Goal: Information Seeking & Learning: Learn about a topic

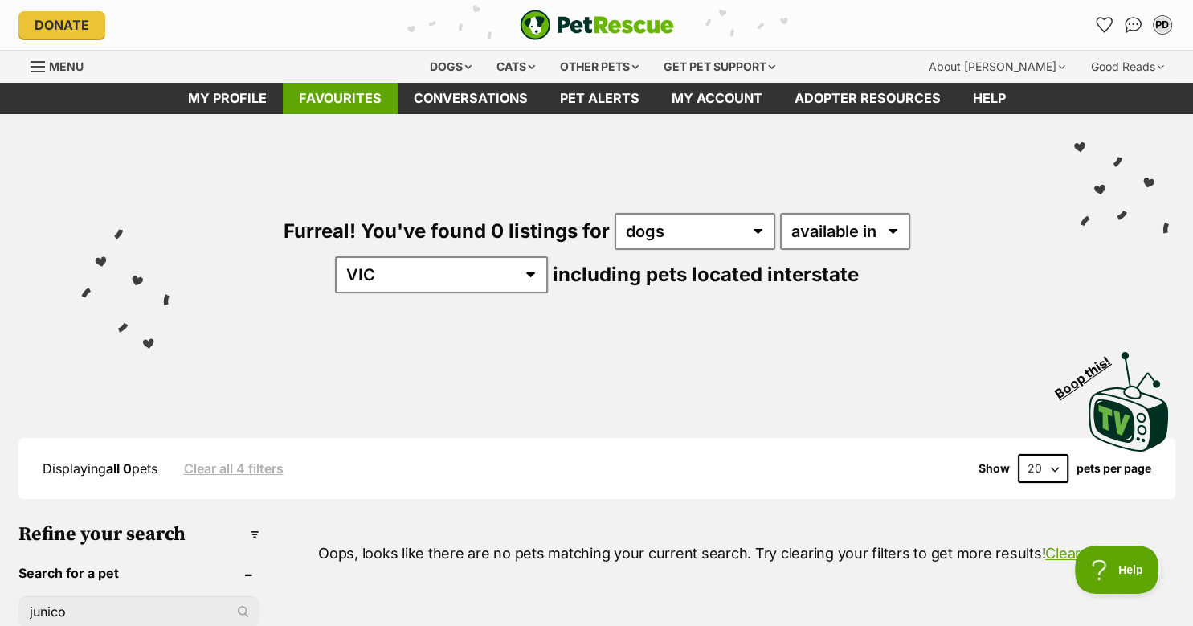
click at [343, 95] on link "Favourites" at bounding box center [340, 98] width 115 height 31
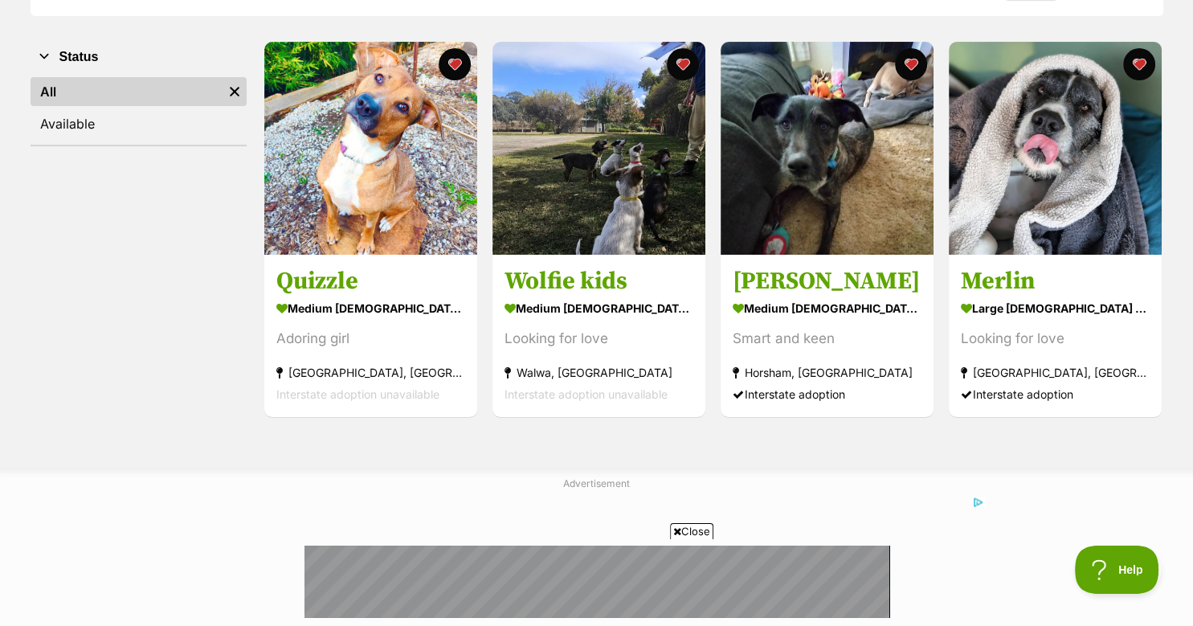
scroll to position [286, 0]
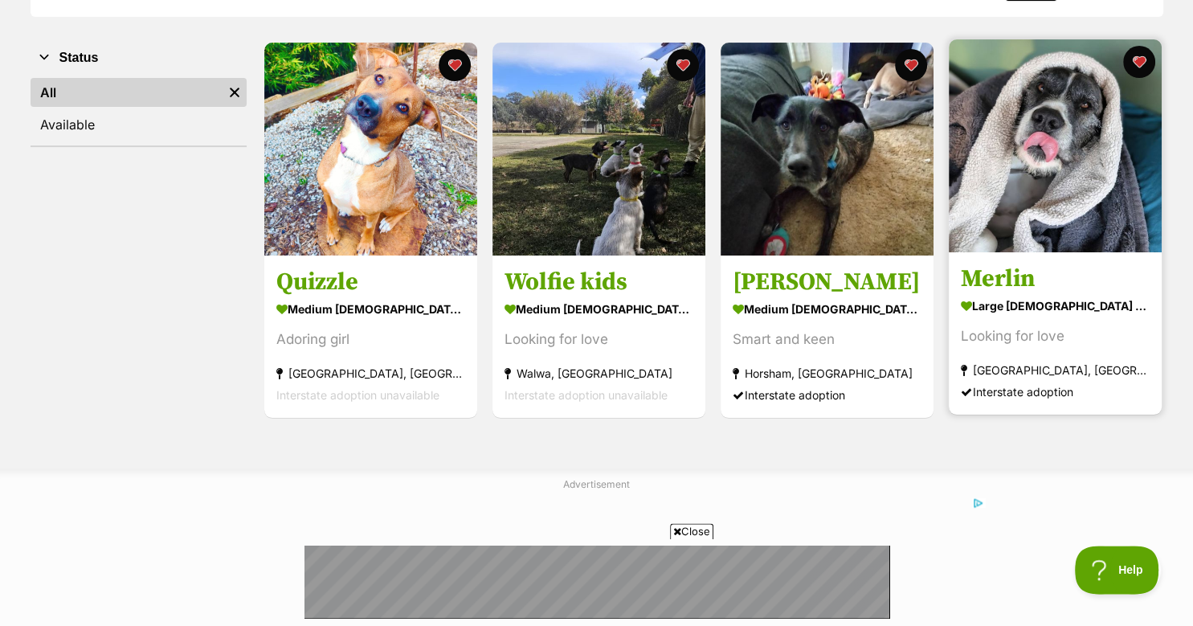
click at [1037, 183] on img at bounding box center [1055, 145] width 213 height 213
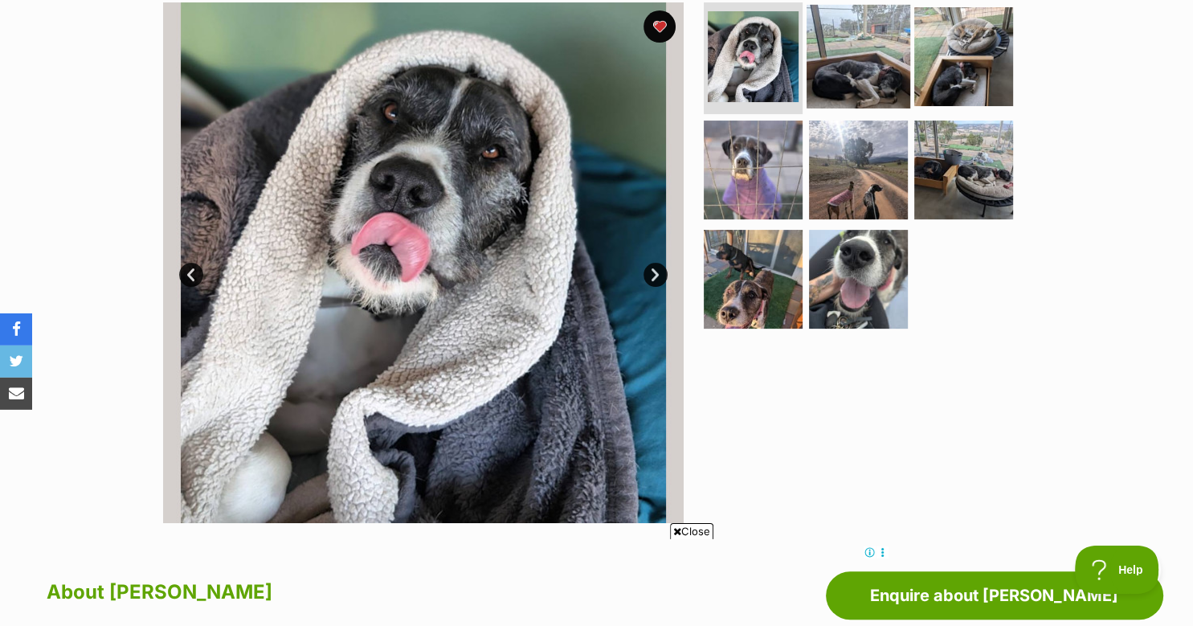
click at [857, 57] on img at bounding box center [859, 56] width 104 height 104
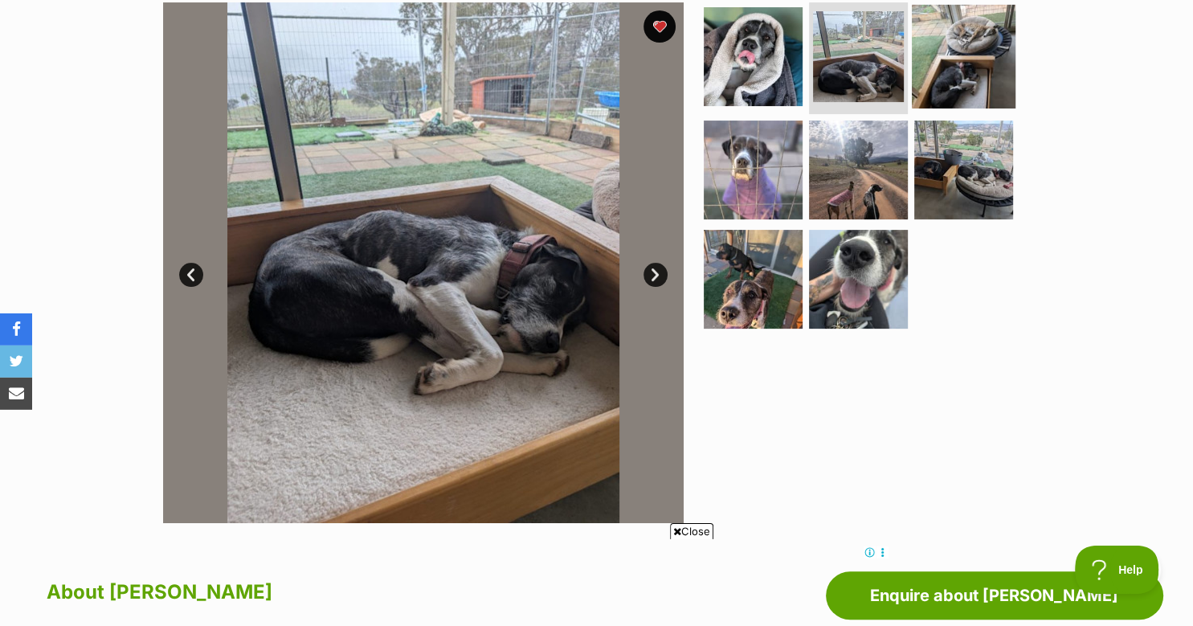
click at [947, 31] on img at bounding box center [964, 56] width 104 height 104
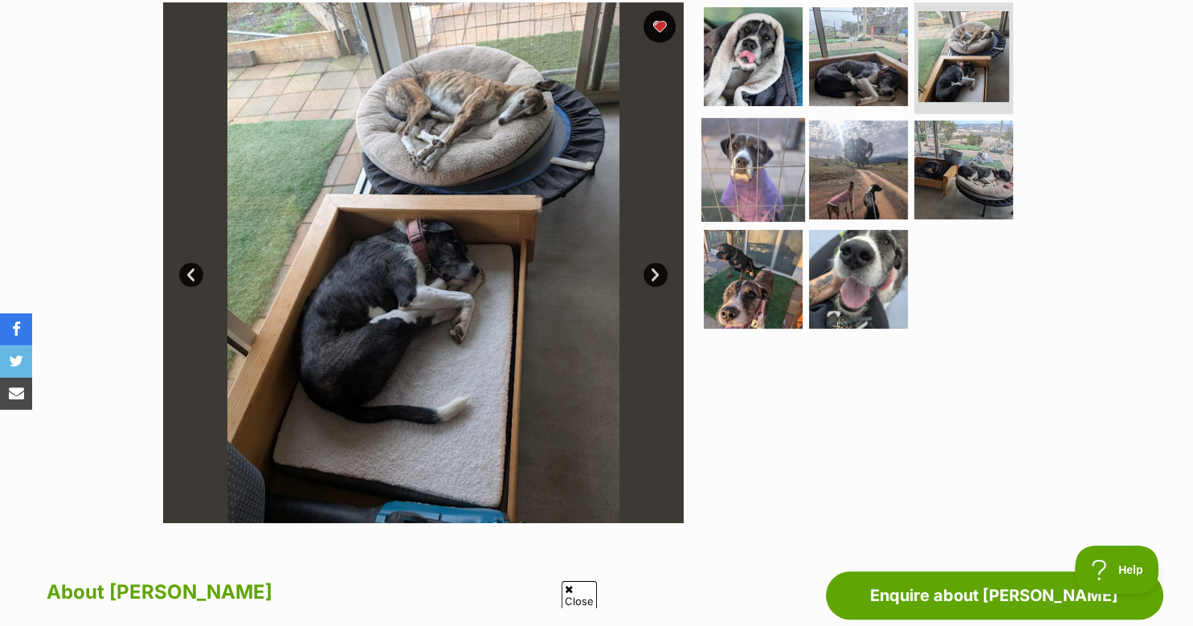
click at [722, 163] on img at bounding box center [754, 170] width 104 height 104
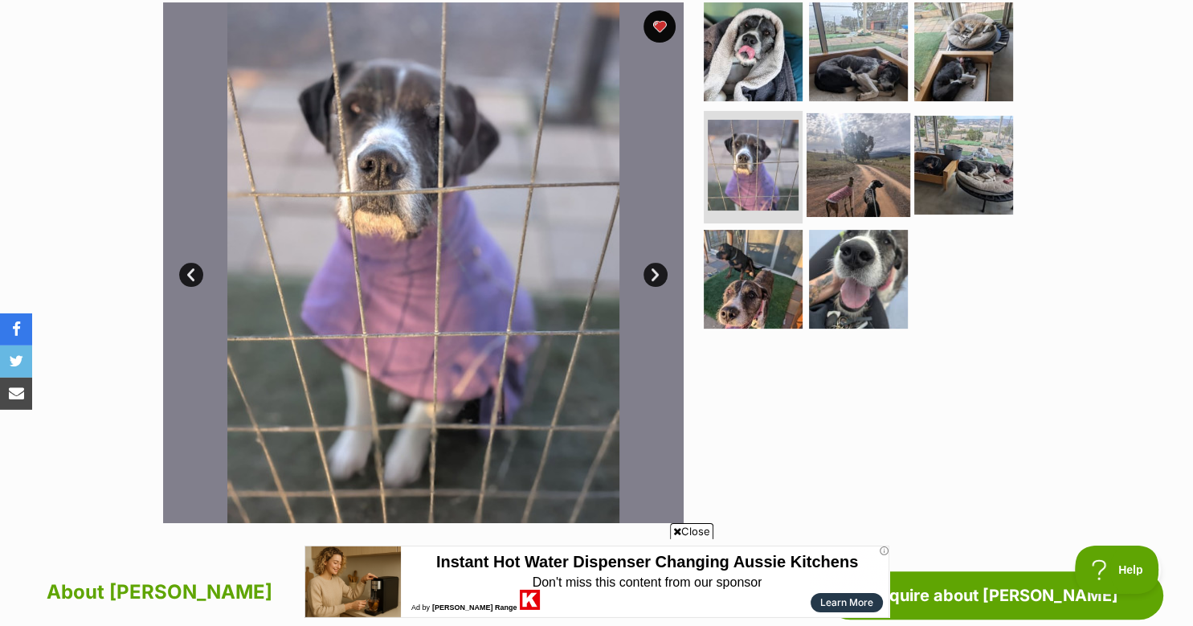
click at [879, 132] on img at bounding box center [859, 165] width 104 height 104
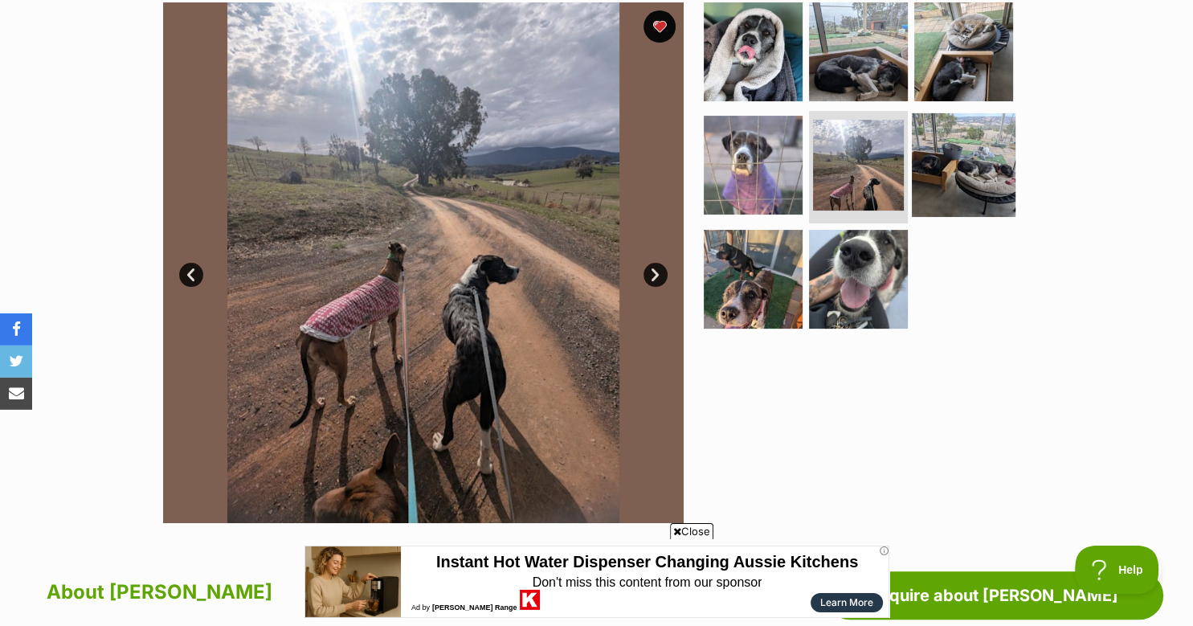
click at [976, 136] on img at bounding box center [964, 165] width 104 height 104
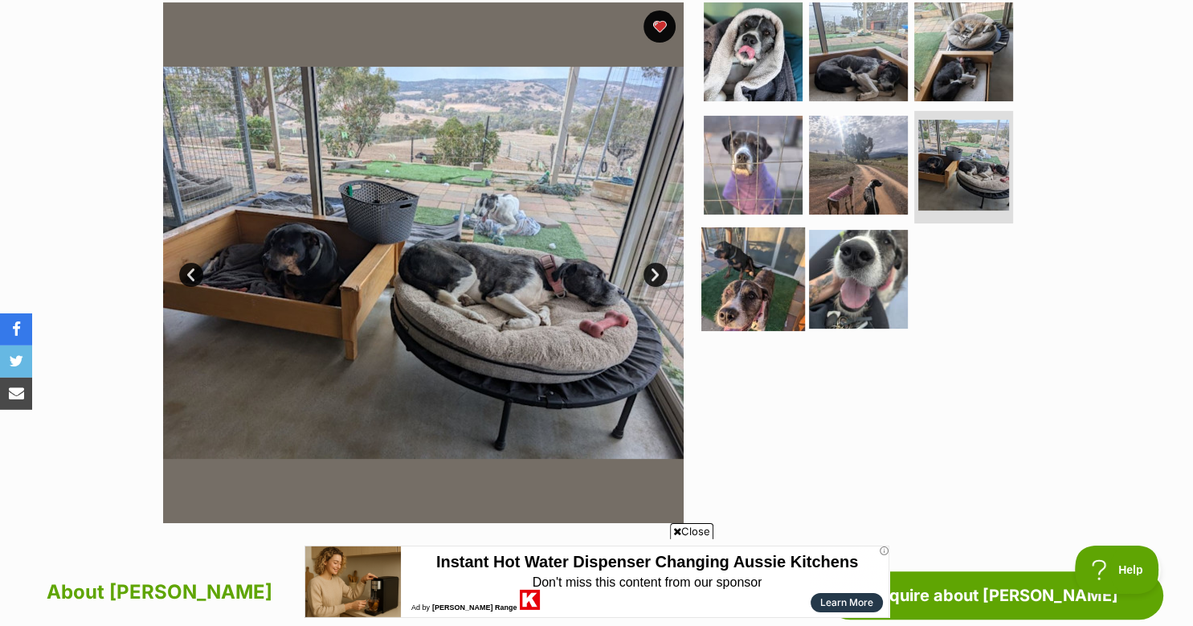
click at [752, 276] on img at bounding box center [754, 279] width 104 height 104
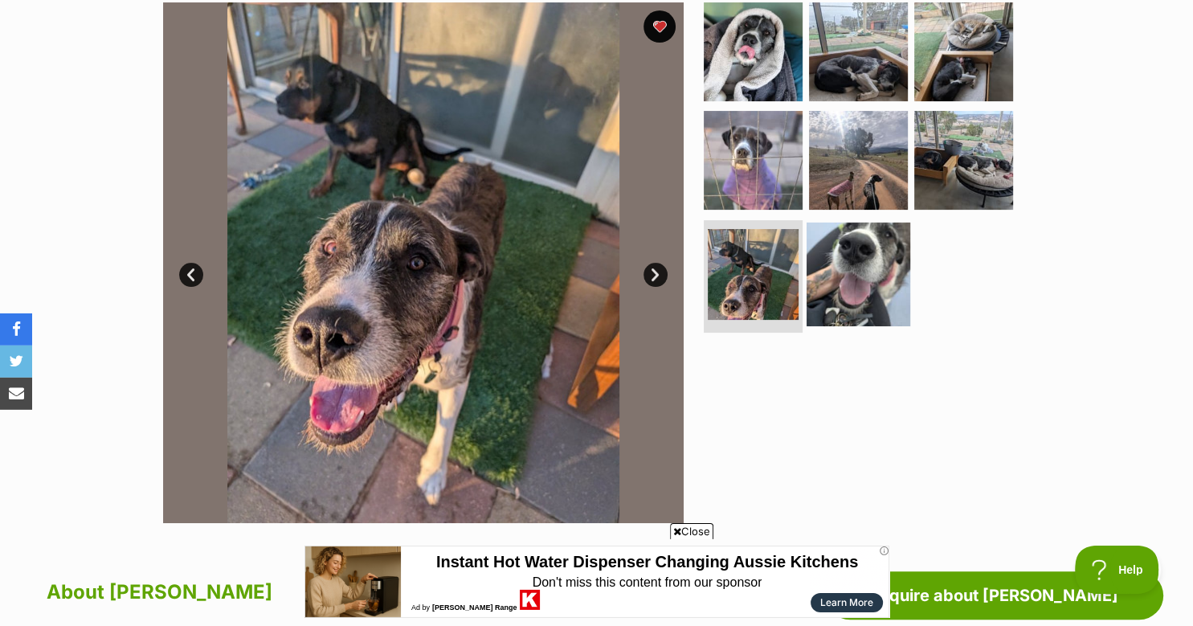
click at [846, 279] on img at bounding box center [859, 275] width 104 height 104
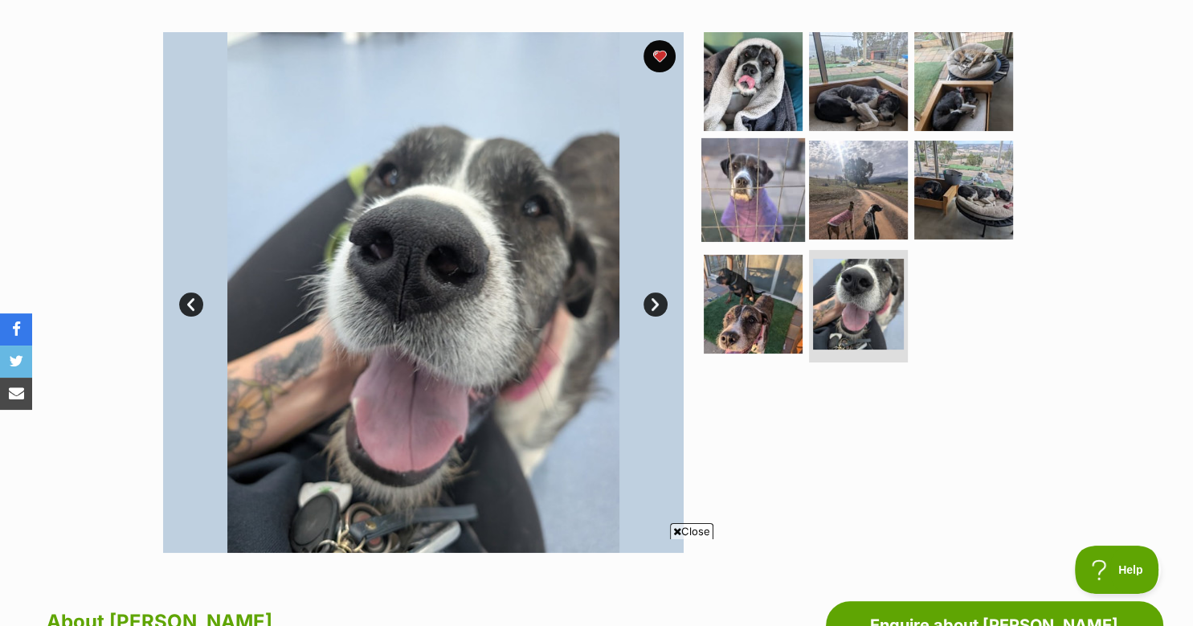
click at [760, 201] on img at bounding box center [754, 190] width 104 height 104
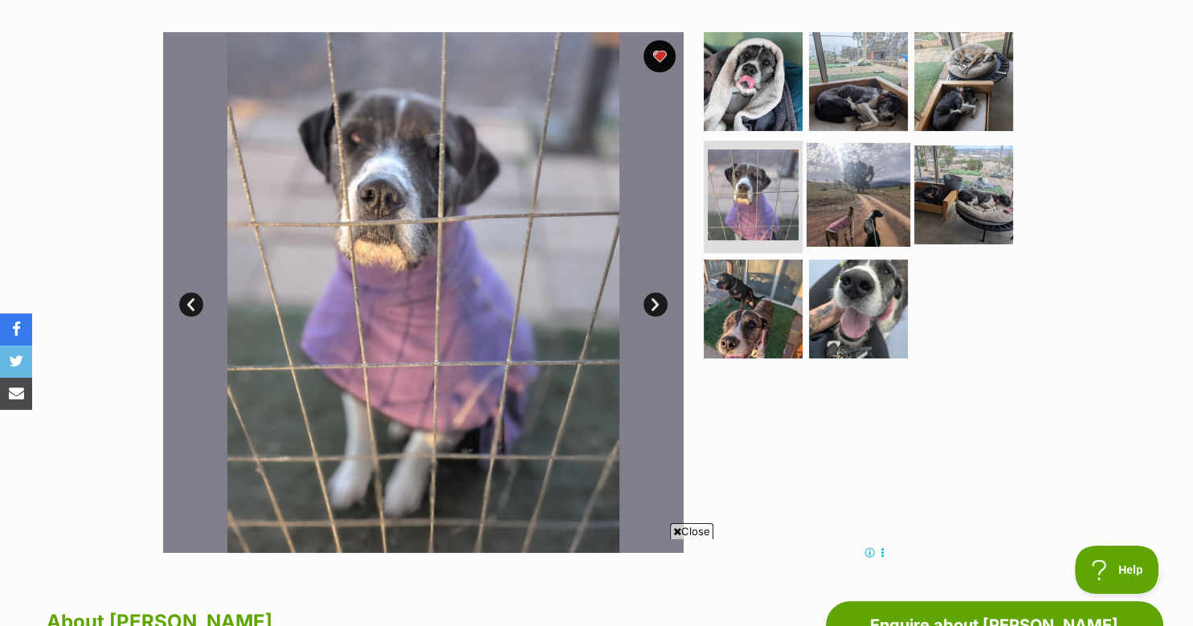
click at [875, 209] on img at bounding box center [859, 195] width 104 height 104
